Goal: Task Accomplishment & Management: Manage account settings

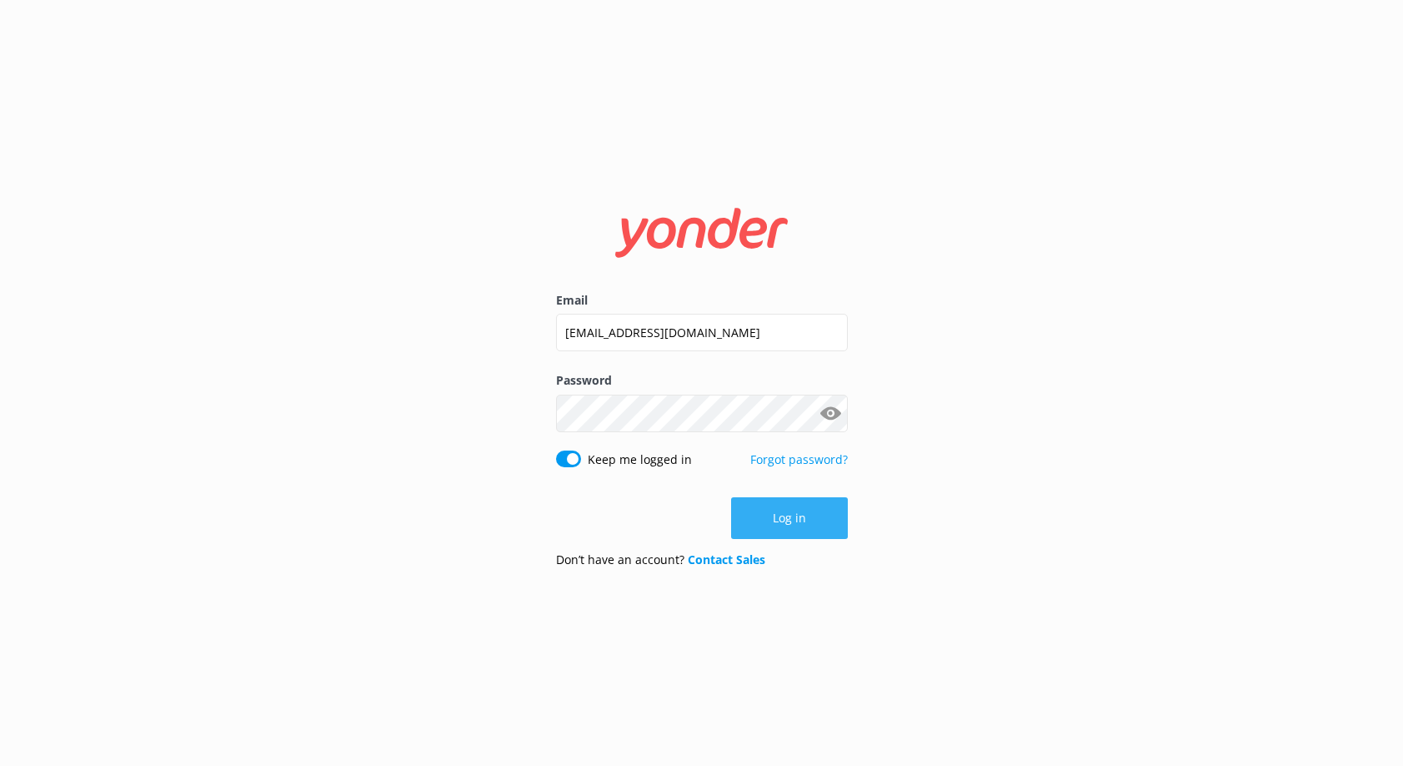
click at [767, 521] on button "Log in" at bounding box center [789, 518] width 117 height 42
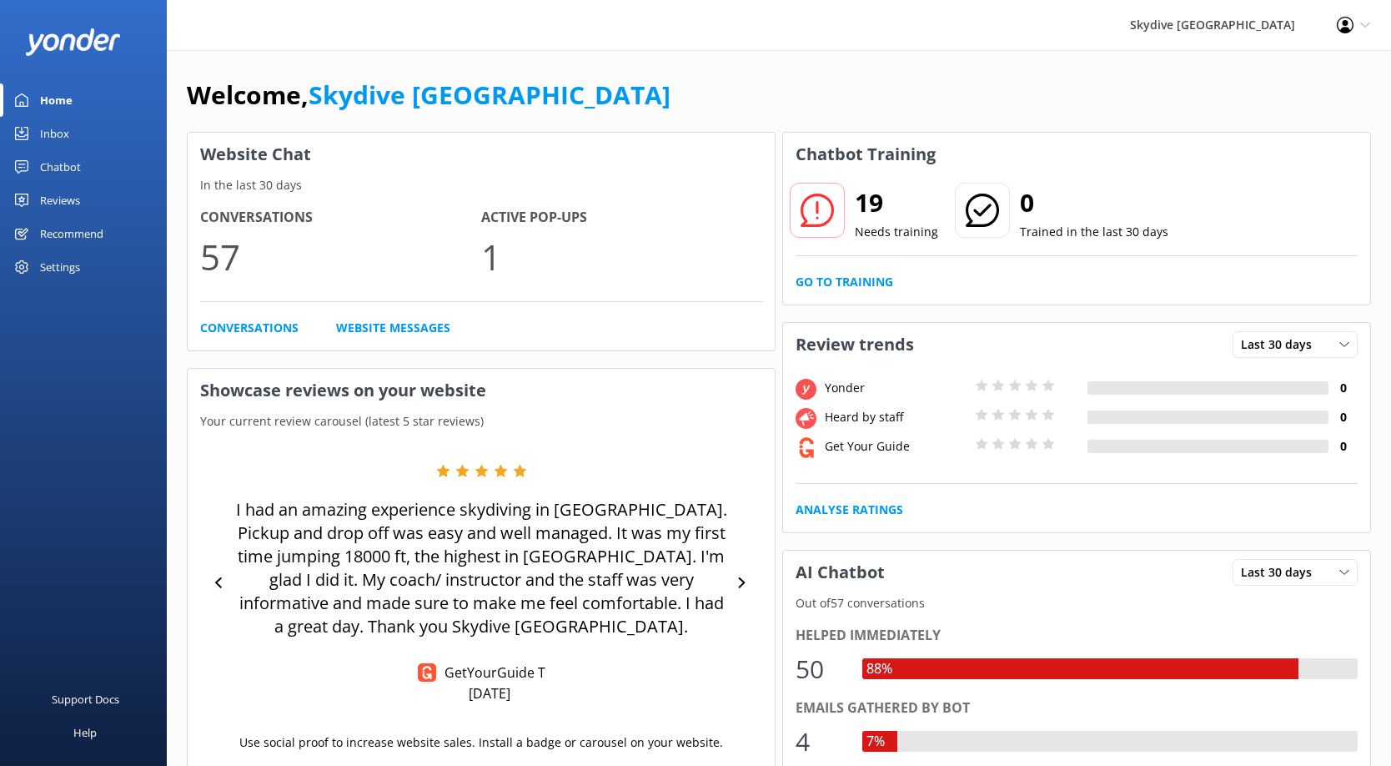
click at [63, 136] on div "Inbox" at bounding box center [54, 133] width 29 height 33
